Goal: Information Seeking & Learning: Learn about a topic

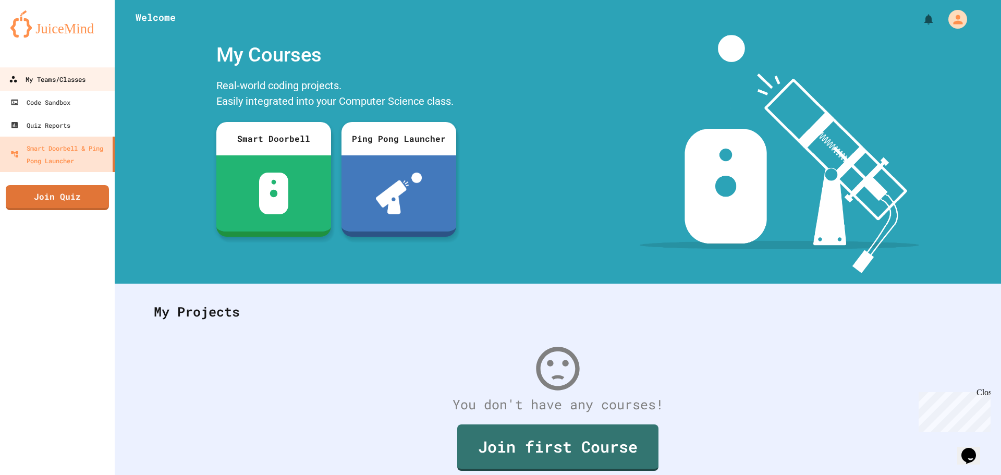
click at [10, 71] on link "My Teams/Classes" at bounding box center [57, 78] width 118 height 23
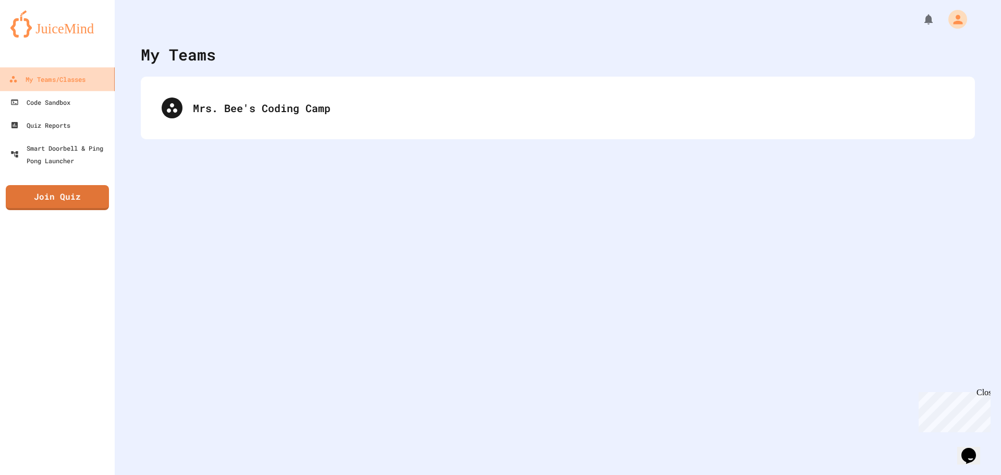
click at [23, 81] on div "My Teams/Classes" at bounding box center [47, 79] width 77 height 13
click at [25, 80] on div "My Teams/Classes" at bounding box center [47, 79] width 77 height 13
click at [50, 75] on div "My Teams/Classes" at bounding box center [47, 79] width 77 height 13
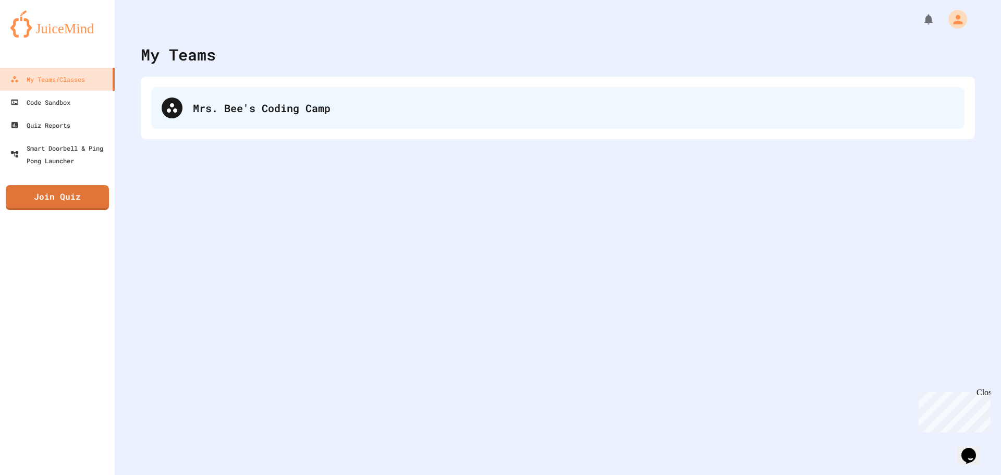
click at [233, 107] on div "Mrs. Bee's Coding Camp" at bounding box center [574, 108] width 762 height 16
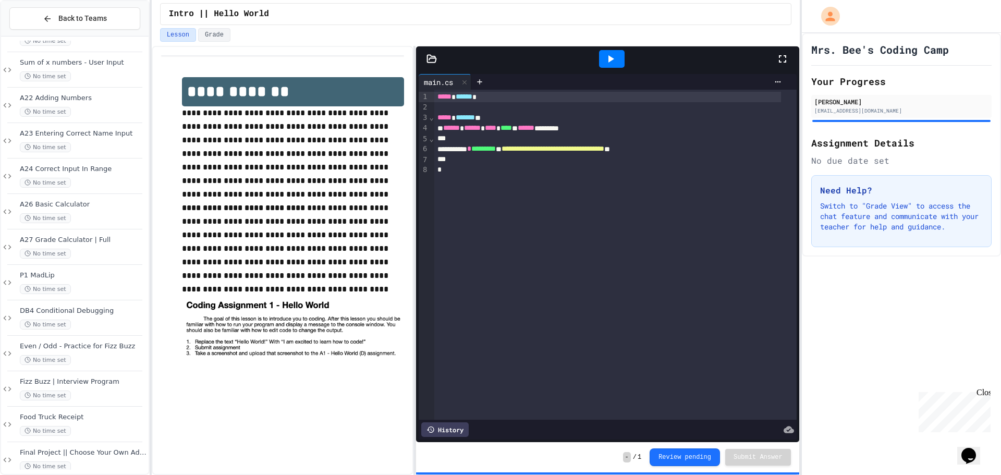
scroll to position [1144, 0]
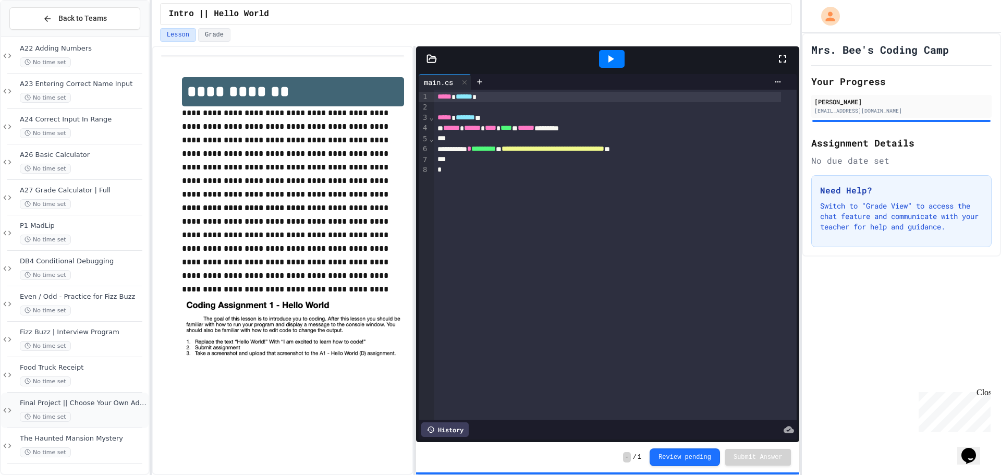
click at [99, 414] on div "No time set" at bounding box center [83, 417] width 127 height 10
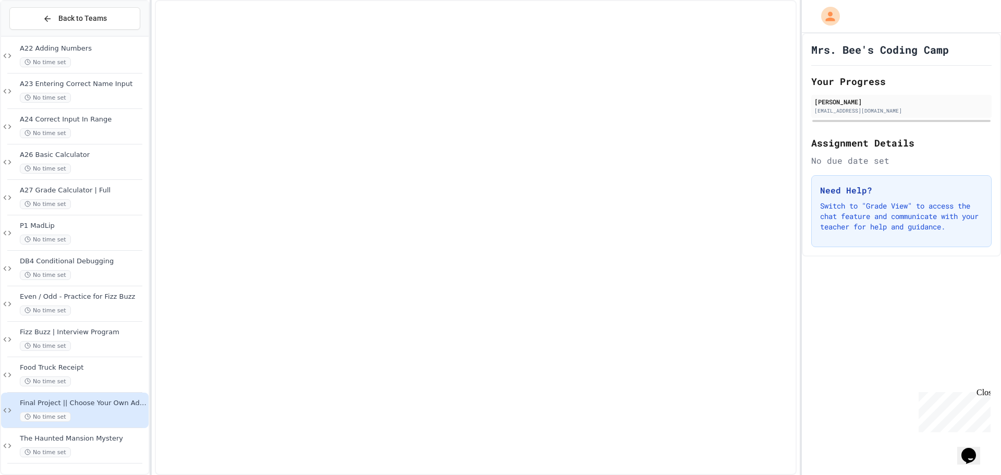
scroll to position [1131, 0]
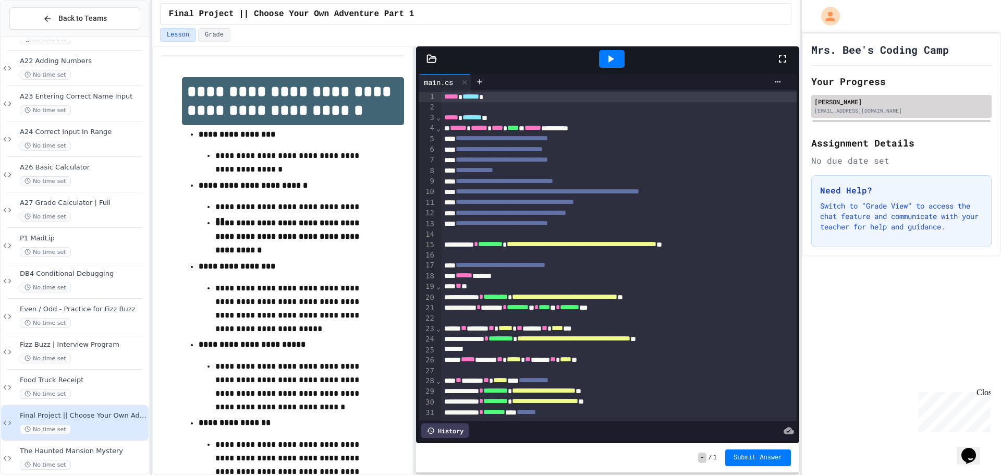
click at [984, 106] on div "[PERSON_NAME] [EMAIL_ADDRESS][DOMAIN_NAME]" at bounding box center [902, 106] width 180 height 23
click at [977, 288] on div "Mrs. Bee's Coding Camp Your Progress [PERSON_NAME] [EMAIL_ADDRESS][DOMAIN_NAME]…" at bounding box center [901, 254] width 199 height 442
click at [978, 294] on div "Mrs. Bee's Coding Camp Your Progress [PERSON_NAME] [EMAIL_ADDRESS][DOMAIN_NAME]…" at bounding box center [901, 254] width 199 height 442
click at [972, 296] on div "Mrs. Bee's Coding Camp Your Progress [PERSON_NAME] [EMAIL_ADDRESS][DOMAIN_NAME]…" at bounding box center [901, 254] width 199 height 442
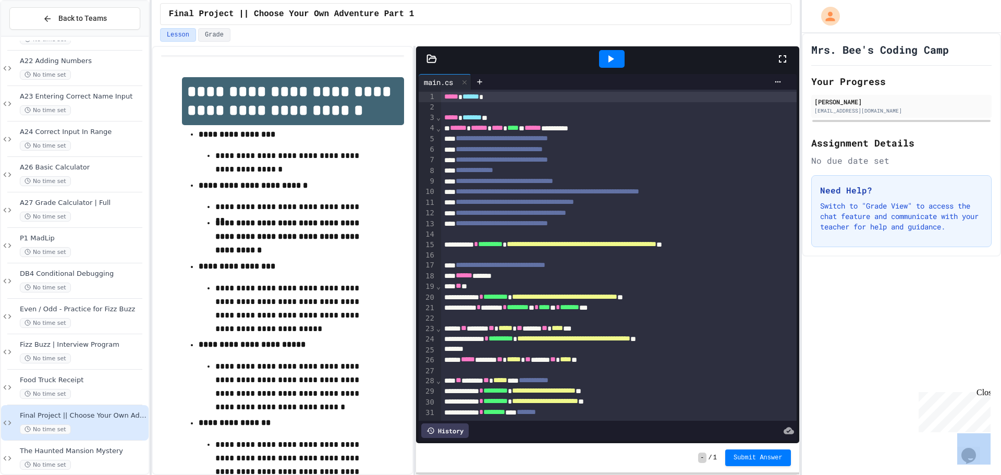
click at [973, 296] on div "Mrs. Bee's Coding Camp Your Progress [PERSON_NAME] [EMAIL_ADDRESS][DOMAIN_NAME]…" at bounding box center [901, 254] width 199 height 442
click at [906, 226] on p "Switch to "Grade View" to access the chat feature and communicate with your tea…" at bounding box center [901, 216] width 163 height 31
click at [903, 225] on p "Switch to "Grade View" to access the chat feature and communicate with your tea…" at bounding box center [901, 216] width 163 height 31
drag, startPoint x: 903, startPoint y: 225, endPoint x: 883, endPoint y: 222, distance: 20.6
click at [898, 225] on p "Switch to "Grade View" to access the chat feature and communicate with your tea…" at bounding box center [901, 216] width 163 height 31
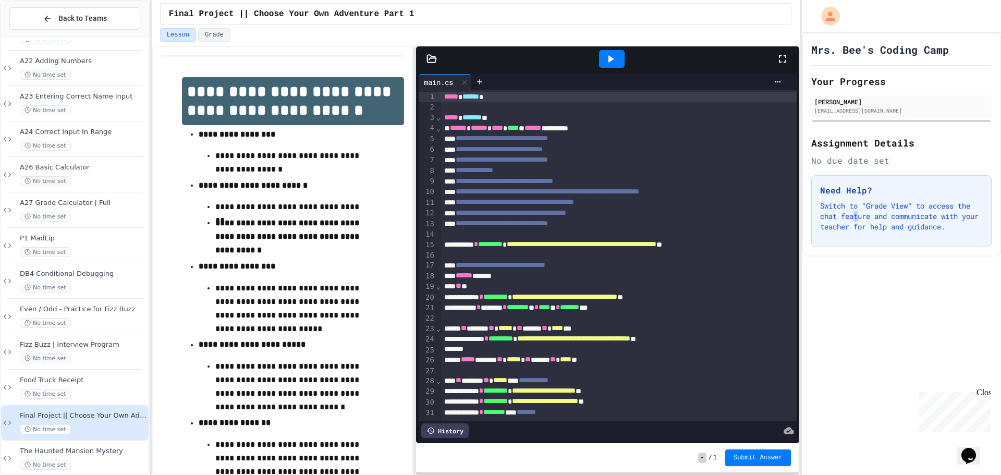
drag, startPoint x: 871, startPoint y: 221, endPoint x: 717, endPoint y: 240, distance: 155.0
click at [822, 220] on p "Switch to "Grade View" to access the chat feature and communicate with your tea…" at bounding box center [901, 216] width 163 height 31
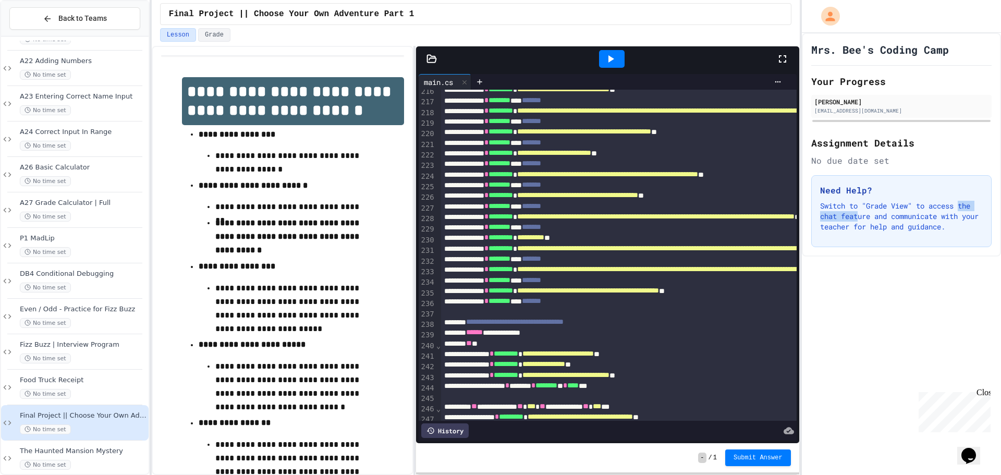
scroll to position [2295, 0]
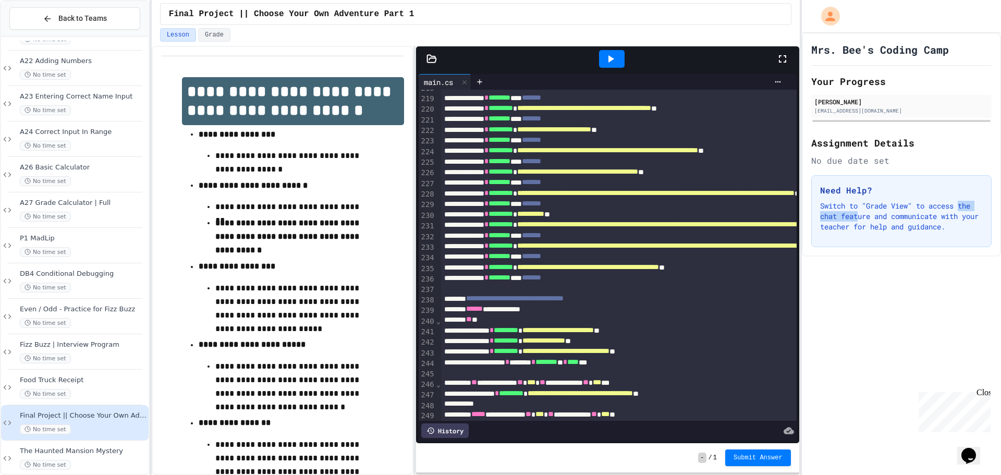
click at [609, 57] on icon at bounding box center [612, 58] width 6 height 7
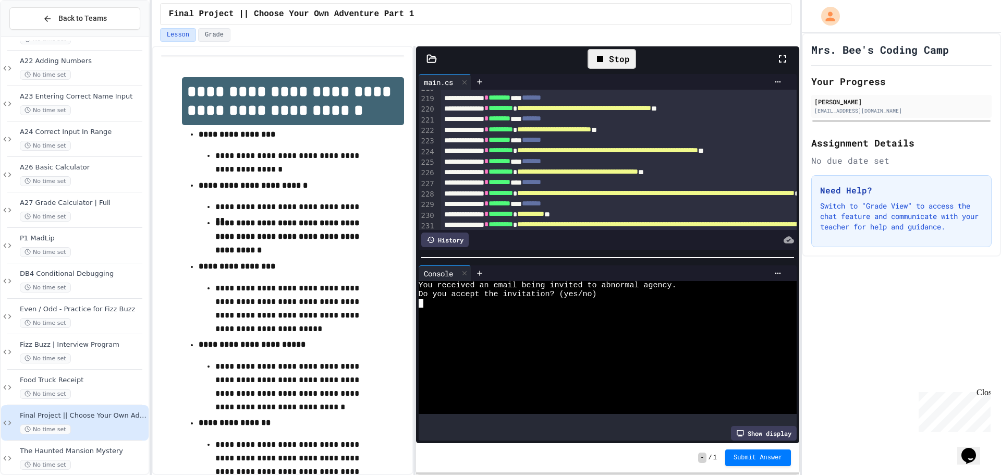
click at [421, 300] on textarea "Terminal input" at bounding box center [421, 303] width 5 height 9
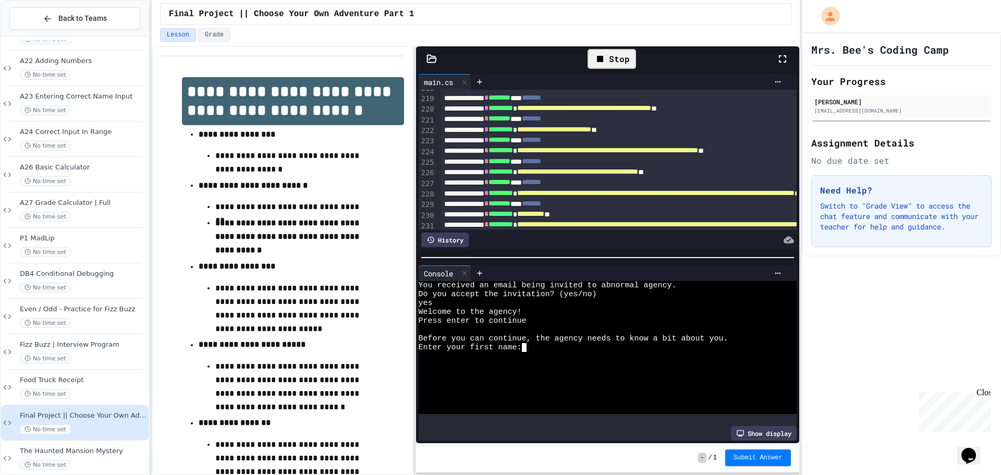
type textarea "*"
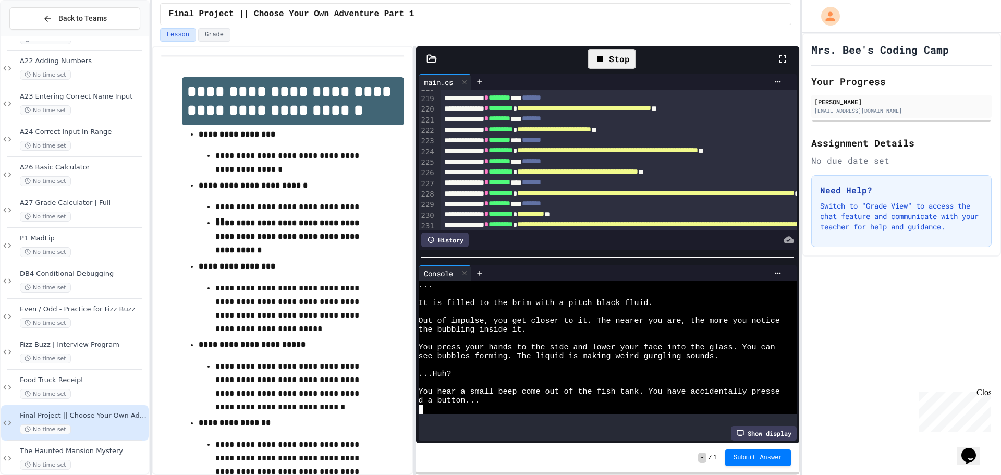
scroll to position [940, 0]
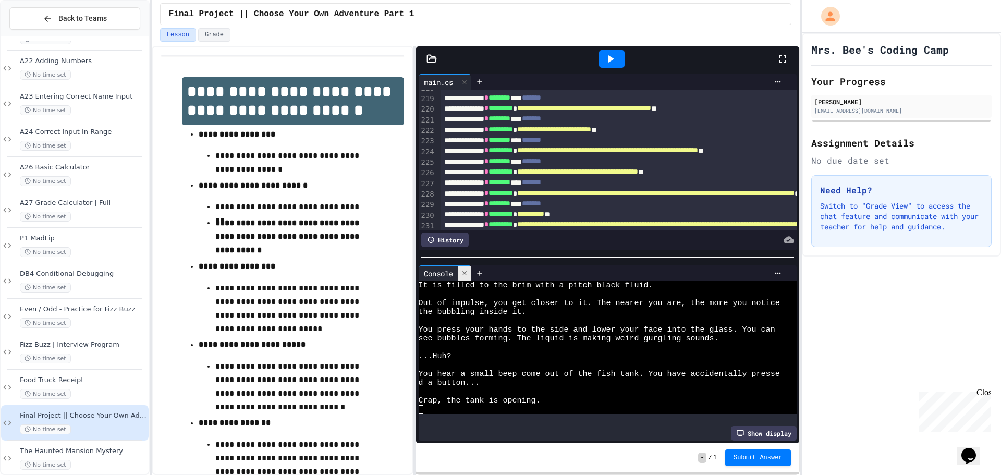
click at [465, 263] on div "Console WWWWWWWWWWWWWWWWWWWWWWWWWWWWWWWW It is filled to the brim with a pitch …" at bounding box center [607, 353] width 383 height 181
click at [465, 266] on div at bounding box center [464, 273] width 13 height 15
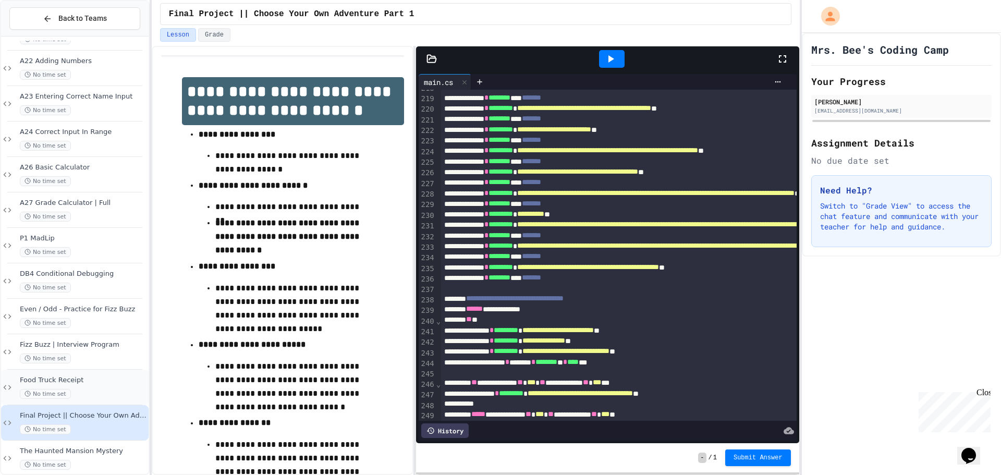
click at [45, 371] on div "Food Truck Receipt No time set" at bounding box center [75, 387] width 148 height 35
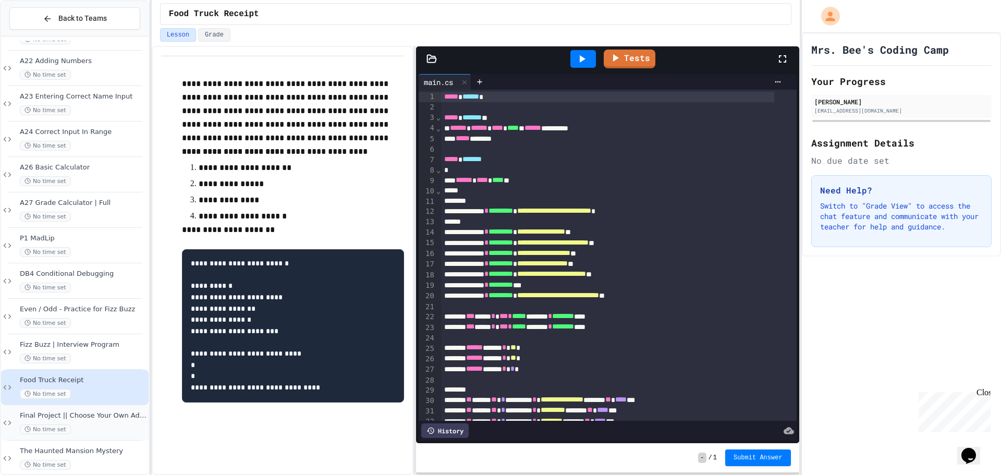
click at [92, 418] on span "Final Project || Choose Your Own Adventure Part 1" at bounding box center [83, 416] width 127 height 9
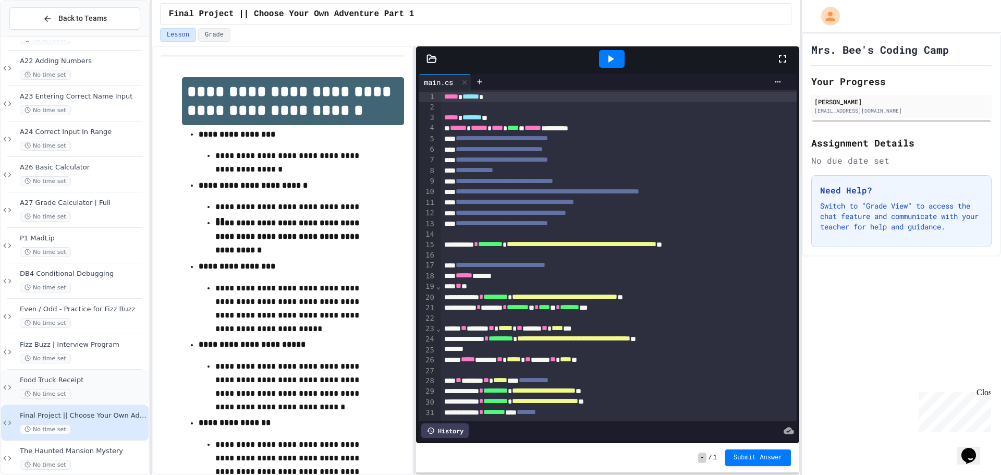
scroll to position [1144, 0]
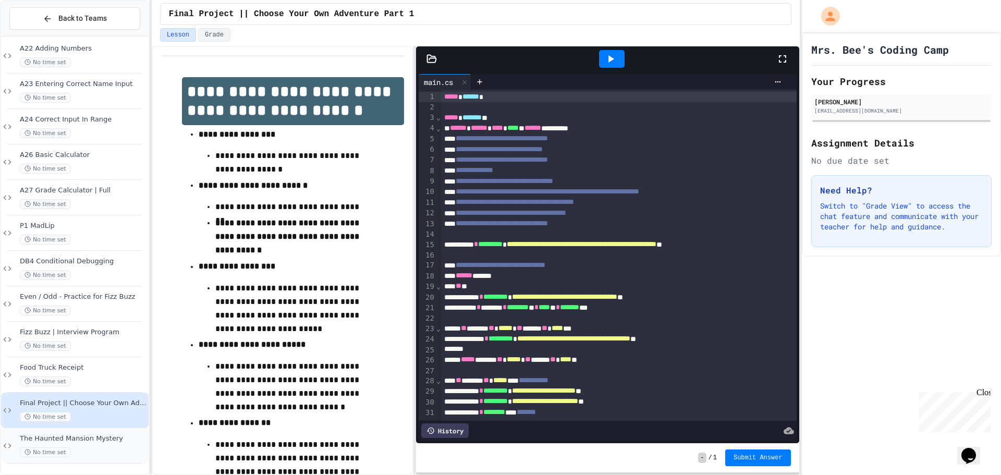
click at [96, 456] on div "No time set" at bounding box center [83, 453] width 127 height 10
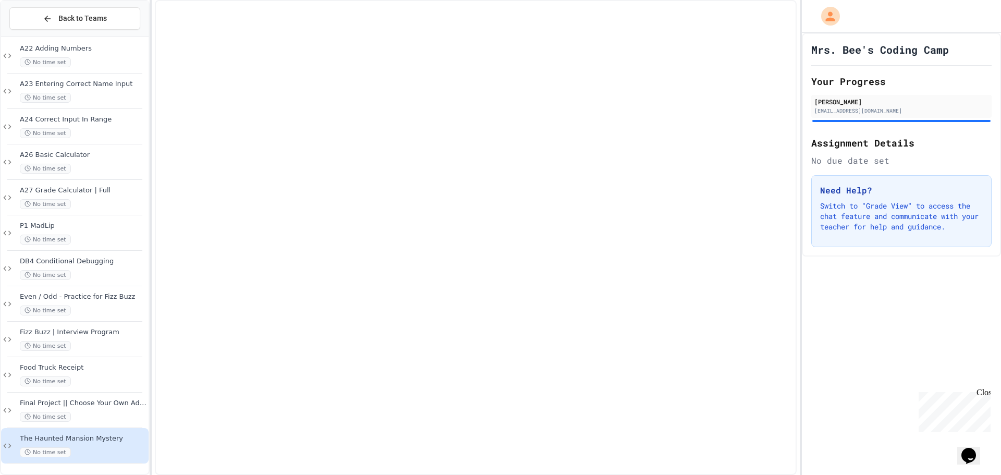
scroll to position [1131, 0]
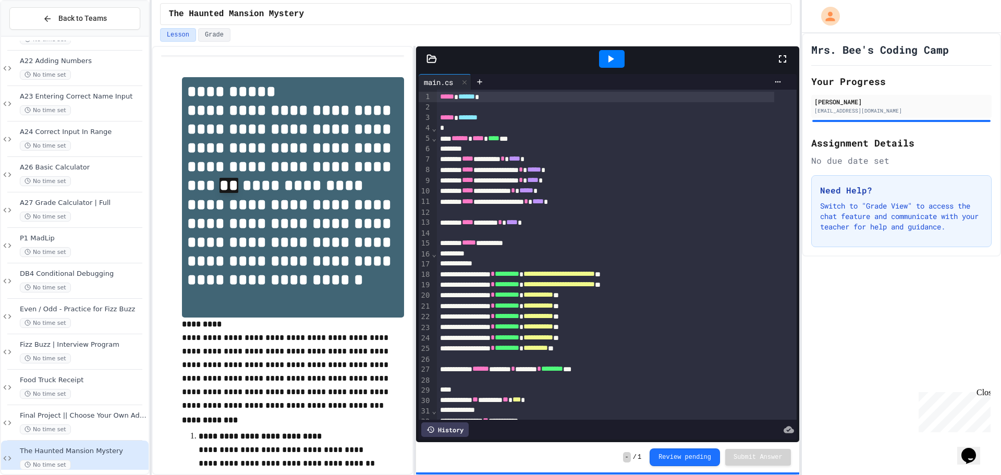
click at [612, 60] on icon at bounding box center [612, 58] width 6 height 7
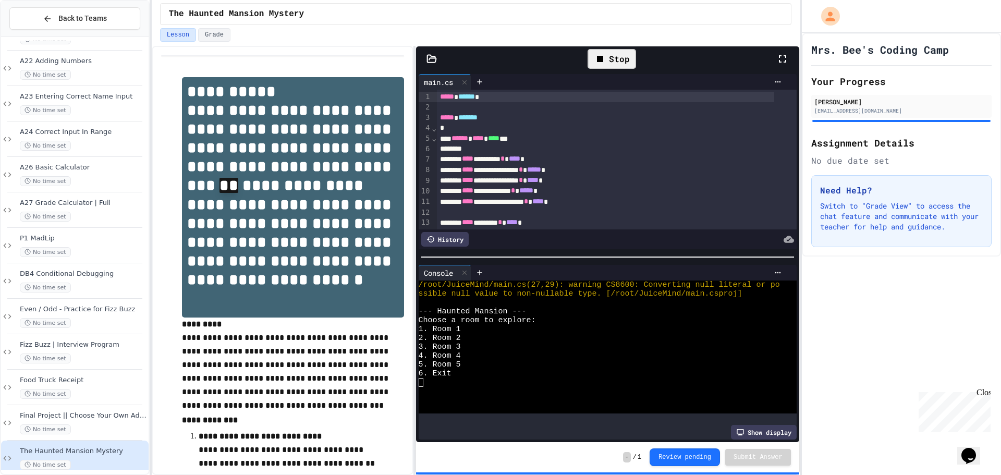
click at [421, 378] on textarea "Terminal input" at bounding box center [421, 382] width 5 height 9
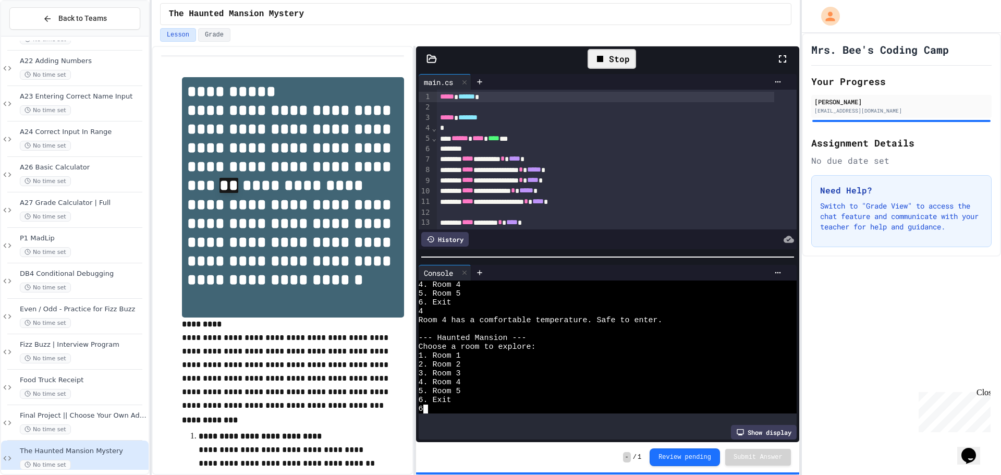
scroll to position [869, 0]
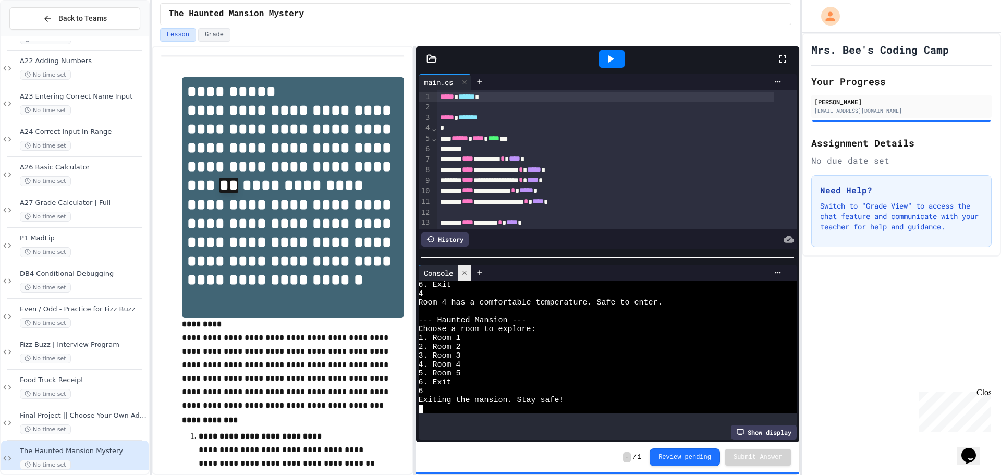
click at [471, 270] on div at bounding box center [464, 272] width 13 height 15
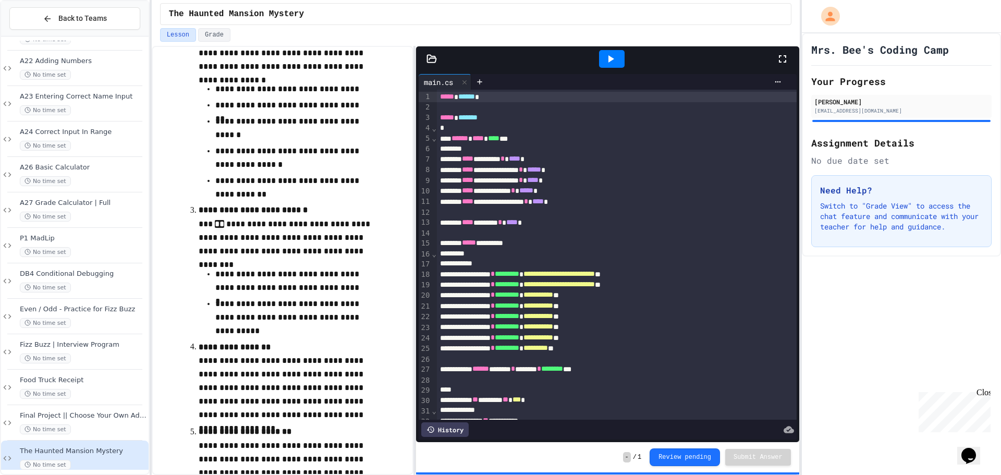
scroll to position [553, 0]
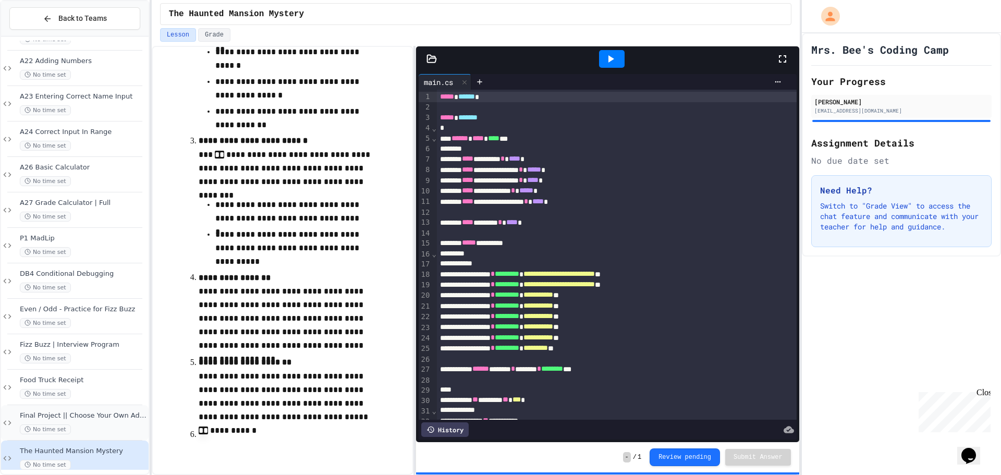
click at [95, 422] on div "Final Project || Choose Your Own Adventure Part 1 No time set" at bounding box center [83, 423] width 127 height 23
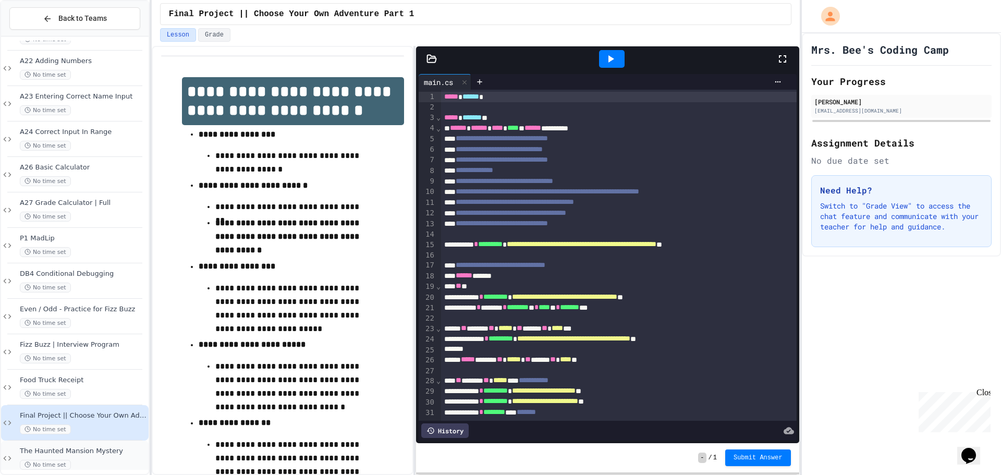
click at [103, 441] on div "The Haunted Mansion Mystery No time set" at bounding box center [75, 458] width 148 height 35
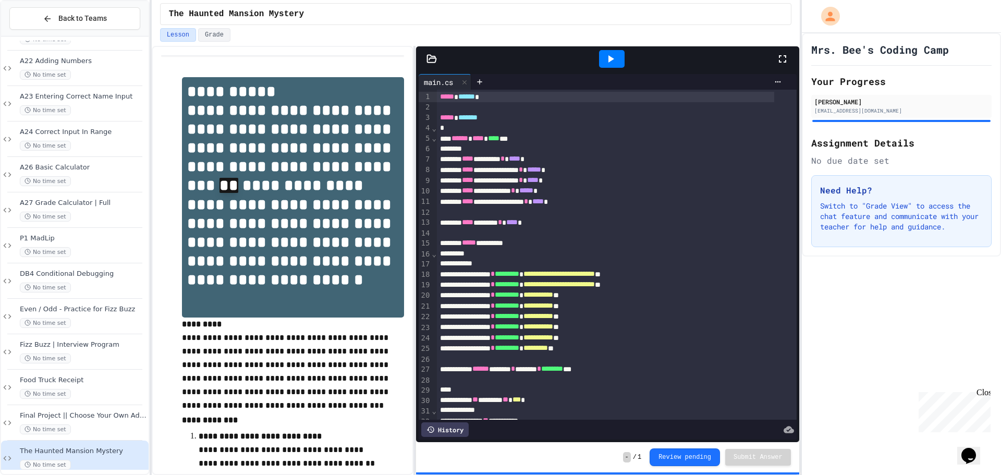
click at [980, 146] on h2 "Assignment Details" at bounding box center [902, 143] width 180 height 15
click at [994, 327] on div "Mrs. Bee's Coding Camp Your Progress [PERSON_NAME] [EMAIL_ADDRESS][DOMAIN_NAME]…" at bounding box center [901, 254] width 199 height 442
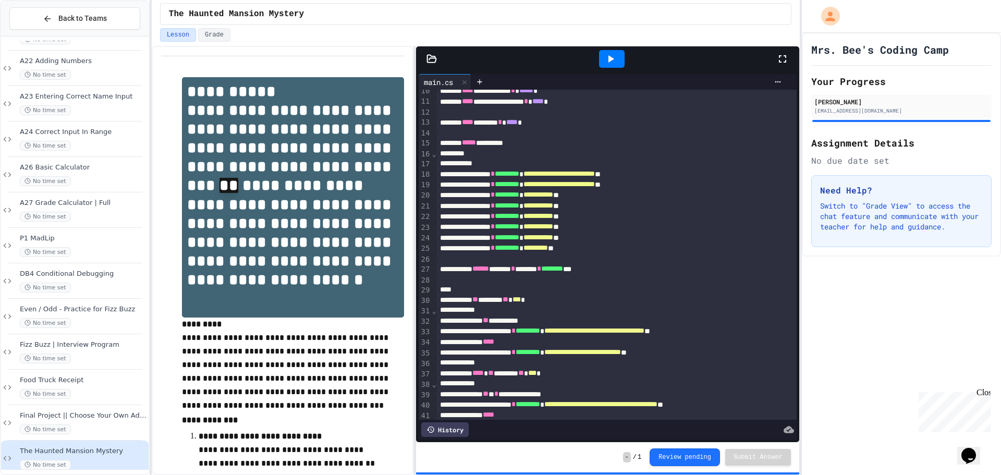
scroll to position [313, 0]
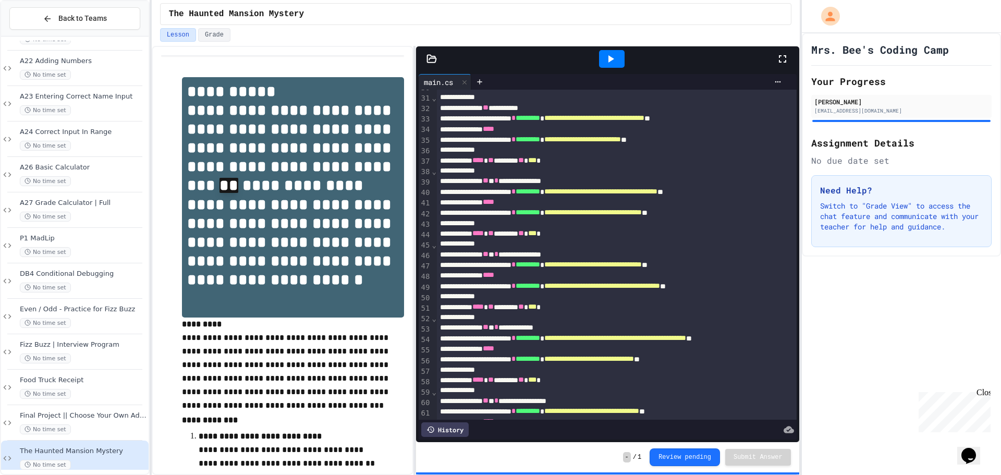
click at [970, 232] on p "Switch to "Grade View" to access the chat feature and communicate with your tea…" at bounding box center [901, 216] width 163 height 31
